Goal: Find specific page/section: Find specific page/section

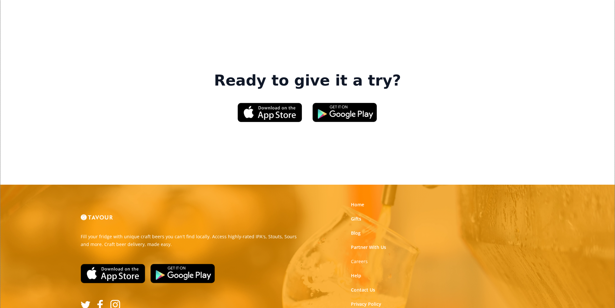
scroll to position [977, 0]
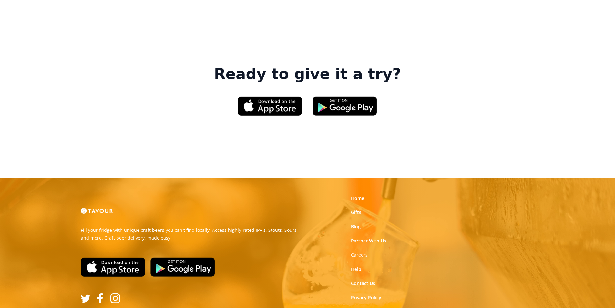
click at [361, 252] on strong "Careers" at bounding box center [359, 255] width 17 height 6
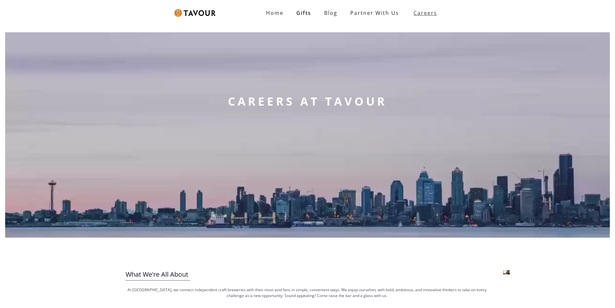
click at [423, 20] on link "Careers" at bounding box center [423, 13] width 36 height 18
click at [283, 8] on link "Home" at bounding box center [274, 12] width 30 height 13
